Goal: Information Seeking & Learning: Learn about a topic

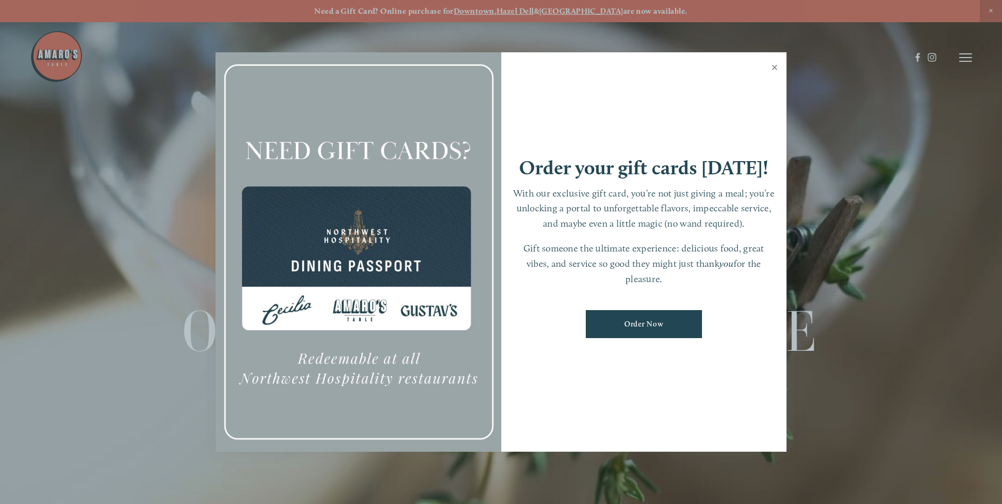
click at [771, 66] on link "Close" at bounding box center [774, 69] width 21 height 30
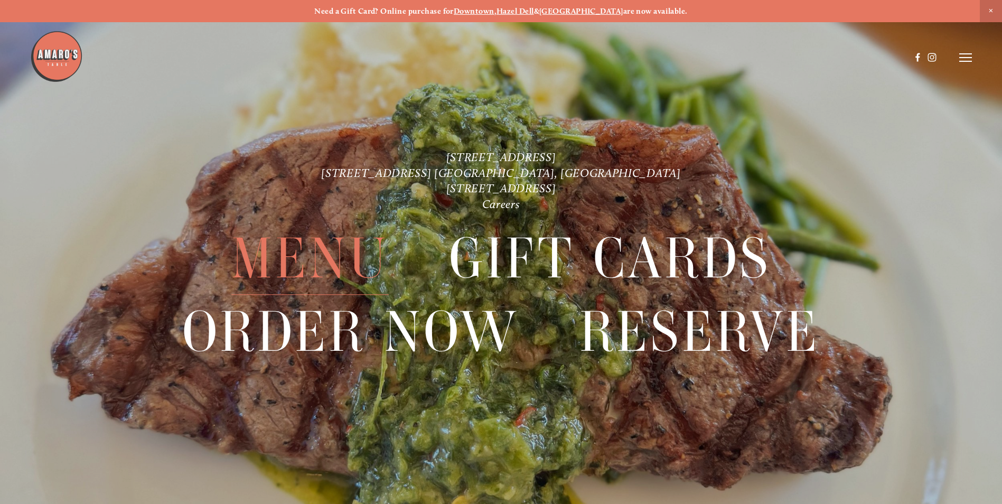
click at [308, 255] on span "Menu" at bounding box center [309, 258] width 157 height 72
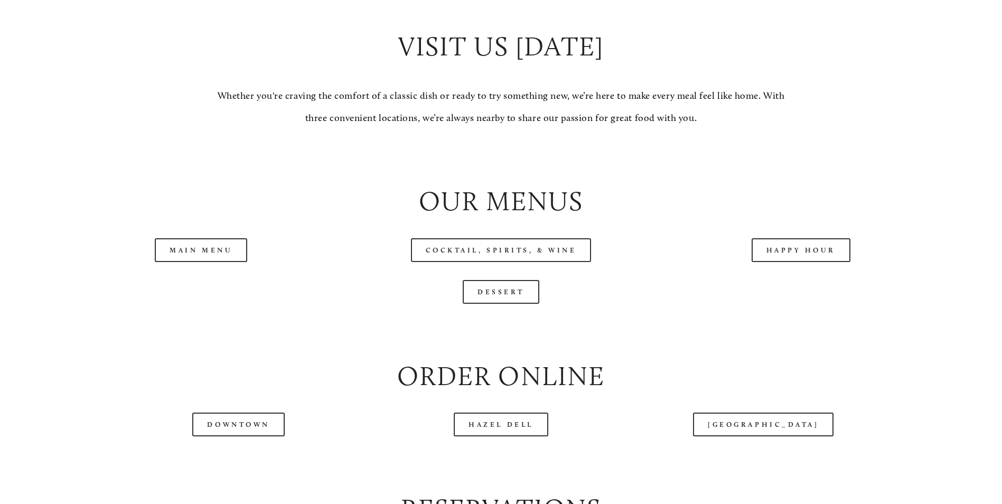
scroll to position [1120, 0]
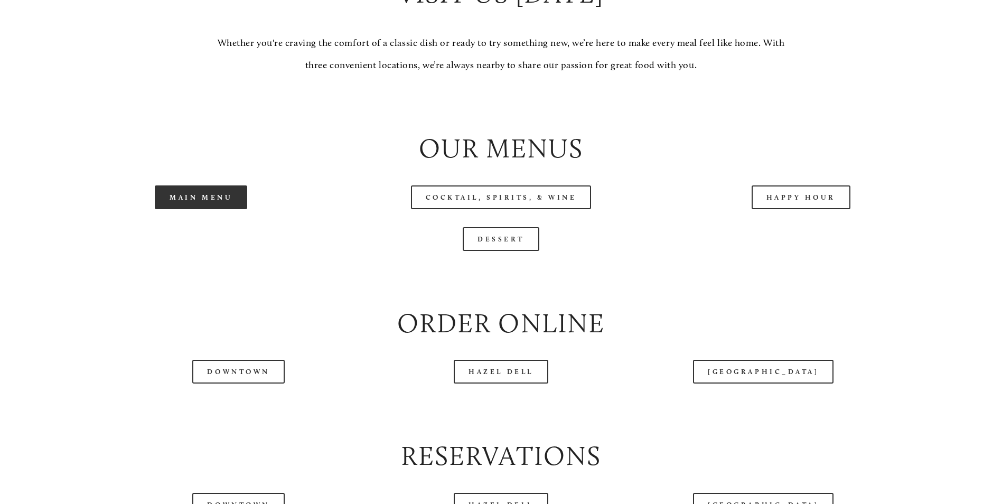
click at [204, 209] on link "Main Menu" at bounding box center [201, 197] width 92 height 24
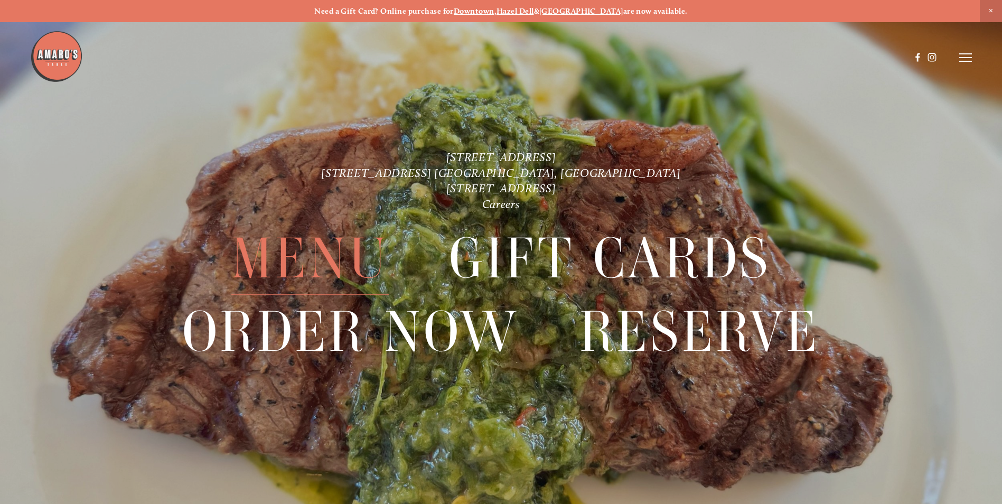
click at [312, 253] on span "Menu" at bounding box center [309, 258] width 157 height 72
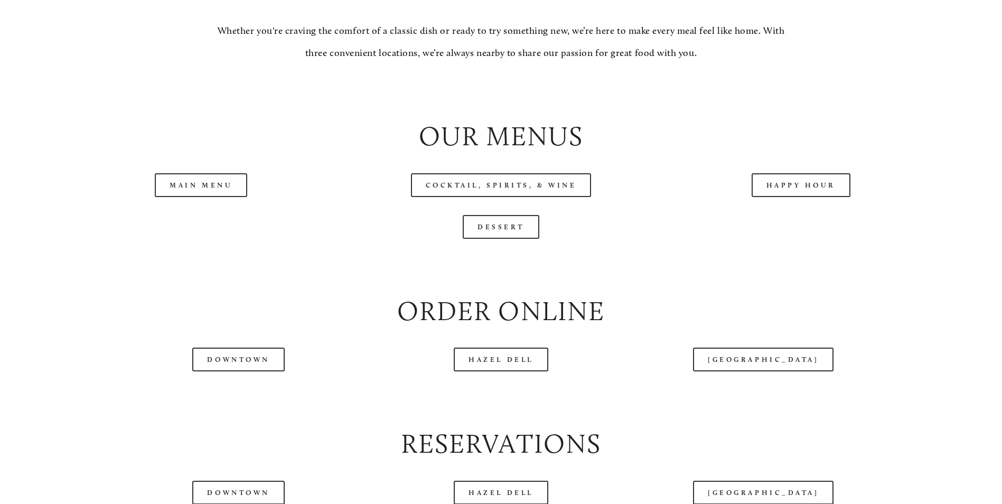
scroll to position [1162, 0]
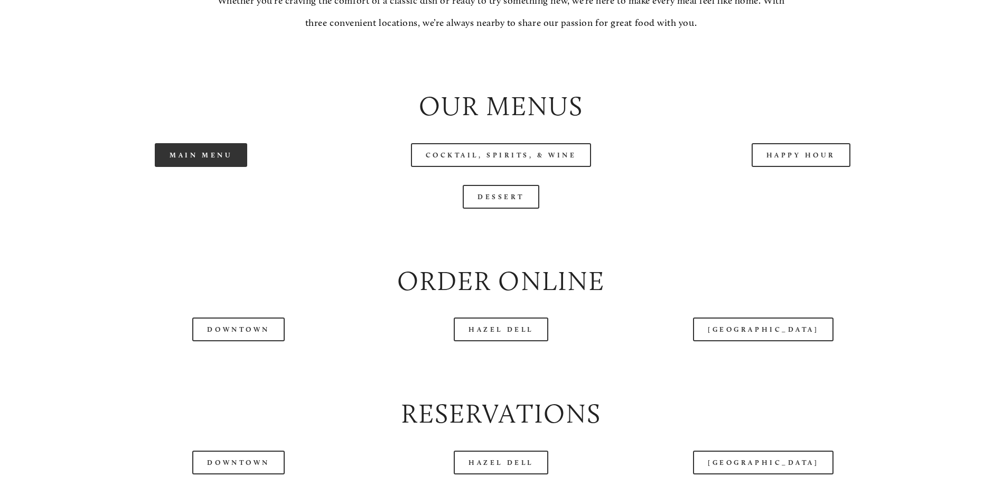
click at [202, 167] on link "Main Menu" at bounding box center [201, 155] width 92 height 24
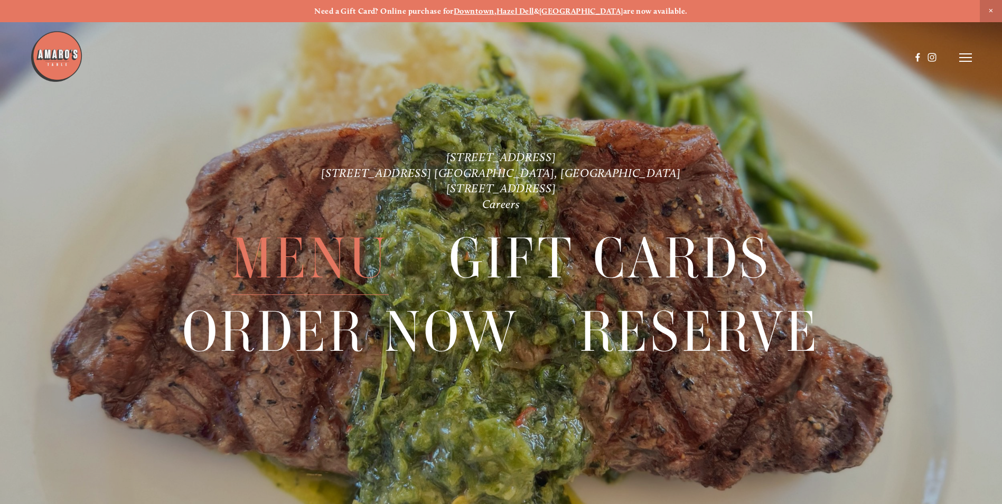
click at [299, 246] on span "Menu" at bounding box center [309, 258] width 157 height 72
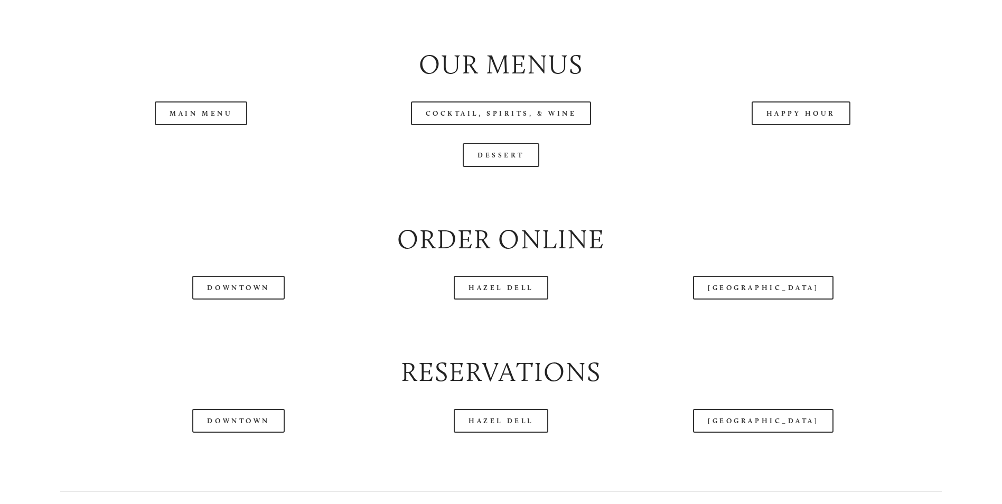
scroll to position [1204, 0]
click at [187, 125] on link "Main Menu" at bounding box center [201, 113] width 92 height 24
click at [195, 42] on div at bounding box center [470, 31] width 880 height 55
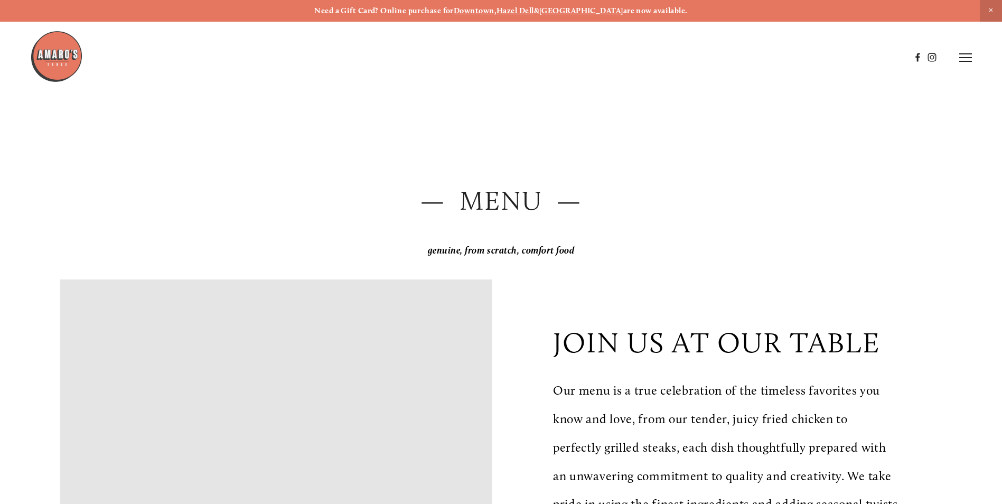
scroll to position [0, 0]
